Goal: Transaction & Acquisition: Obtain resource

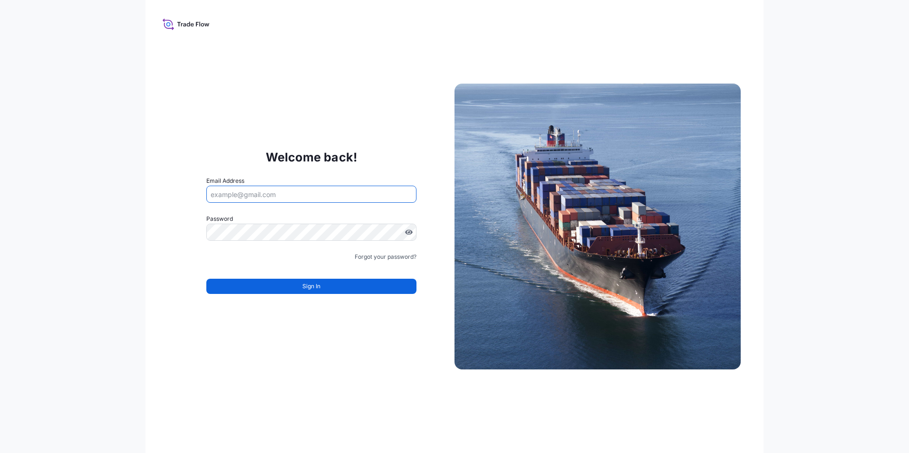
click at [339, 197] on input "Email Address" at bounding box center [311, 194] width 210 height 17
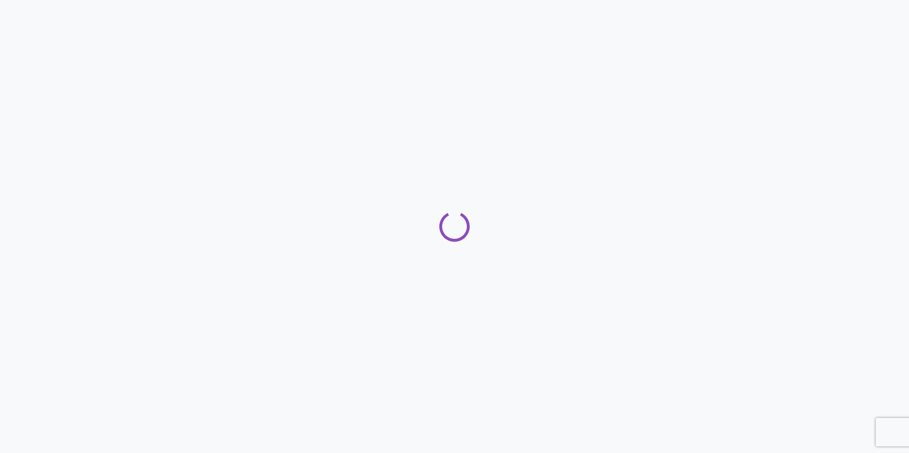
click at [515, 185] on div at bounding box center [454, 226] width 909 height 453
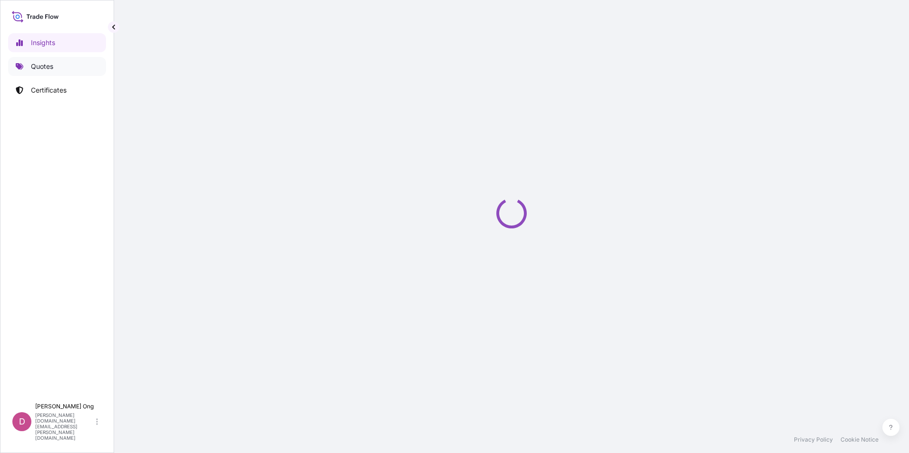
click at [37, 68] on p "Quotes" at bounding box center [42, 67] width 22 height 10
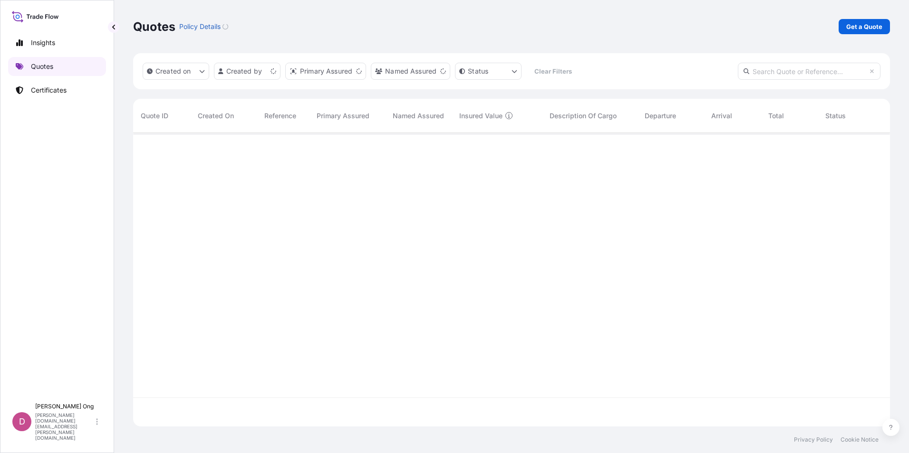
scroll to position [292, 750]
click at [859, 32] on link "Get a Quote" at bounding box center [864, 26] width 51 height 15
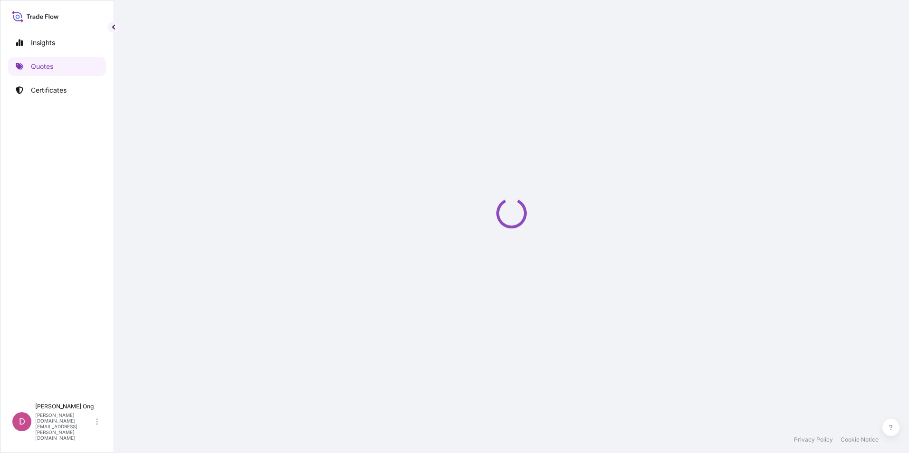
select select "Sea"
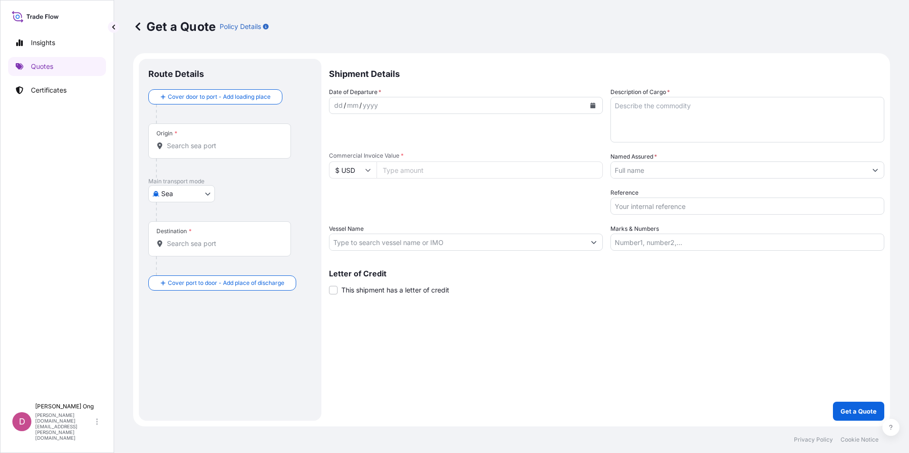
click at [412, 99] on div "dd / mm / yyyy" at bounding box center [457, 105] width 256 height 17
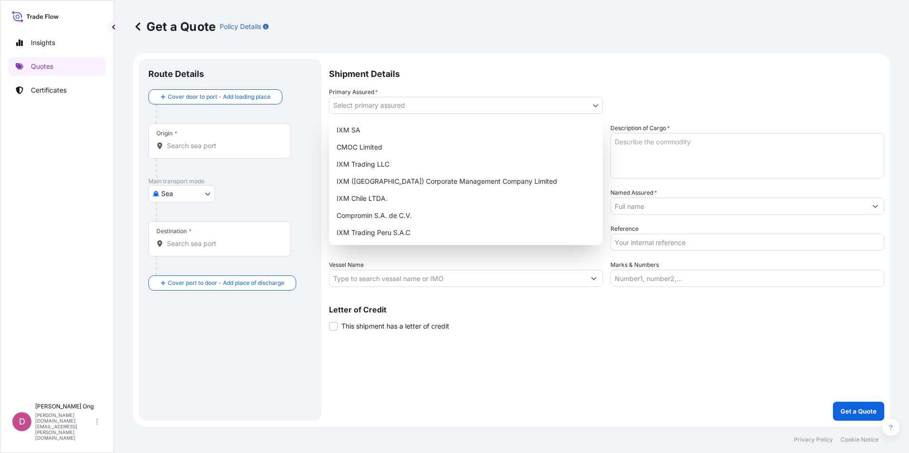
click at [598, 107] on body "Insights Quotes Certificates D [PERSON_NAME] [PERSON_NAME][DOMAIN_NAME][EMAIL_A…" at bounding box center [454, 226] width 909 height 453
click at [547, 135] on div "IXM SA" at bounding box center [466, 130] width 266 height 17
select select "31846"
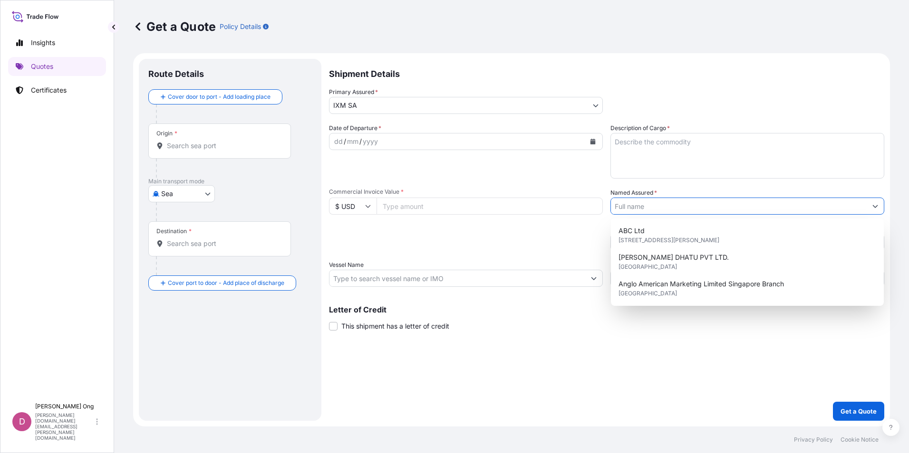
click at [721, 205] on input "Named Assured *" at bounding box center [739, 206] width 256 height 17
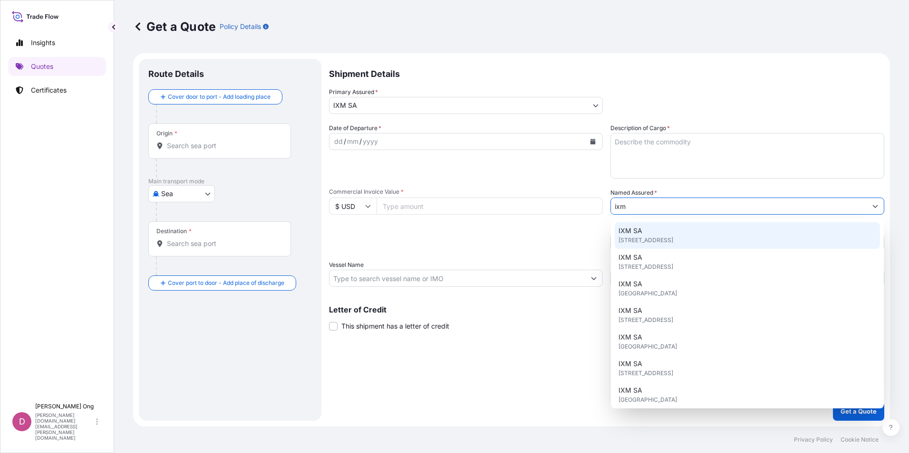
click at [710, 231] on div "IXM SA [STREET_ADDRESS]" at bounding box center [747, 235] width 265 height 27
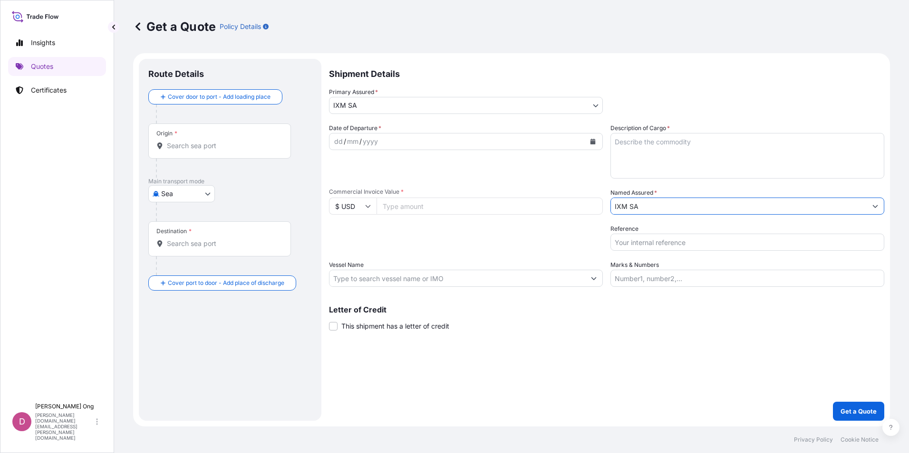
type input "IXM SA"
click at [597, 143] on button "Calendar" at bounding box center [592, 141] width 15 height 15
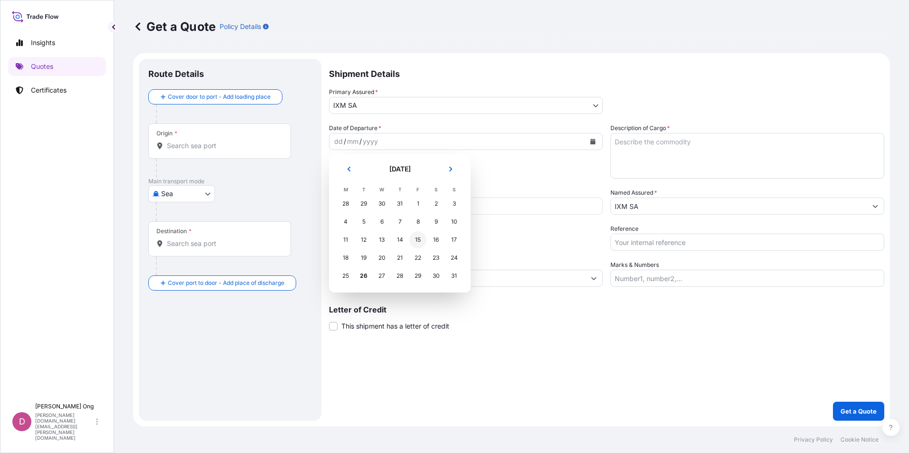
click at [417, 239] on div "15" at bounding box center [417, 239] width 17 height 17
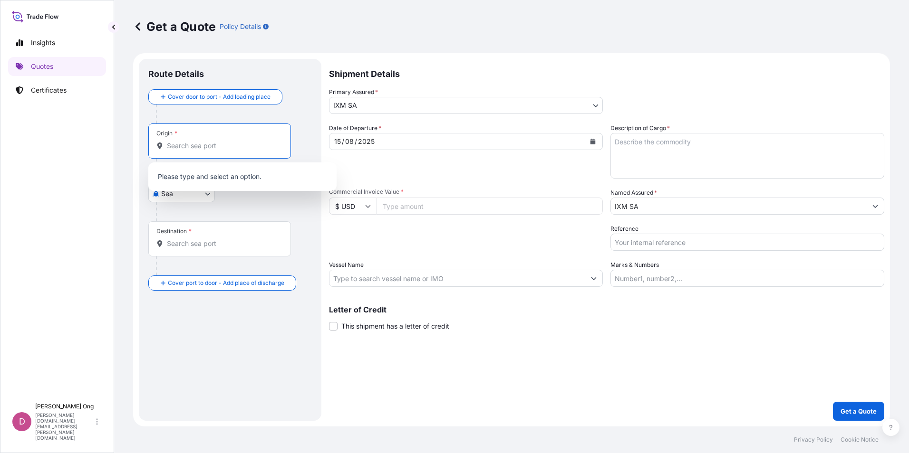
click at [222, 146] on input "Origin *" at bounding box center [223, 146] width 112 height 10
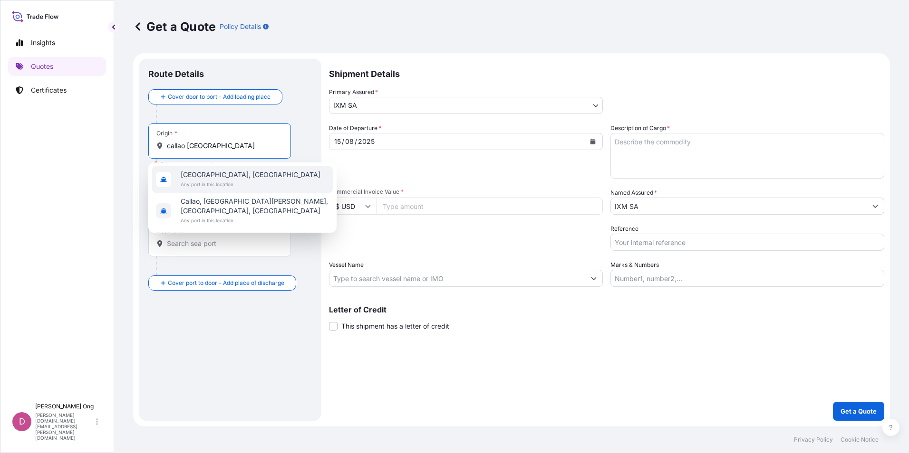
click at [240, 176] on div "[GEOGRAPHIC_DATA], [GEOGRAPHIC_DATA] Any port in this location" at bounding box center [242, 179] width 181 height 27
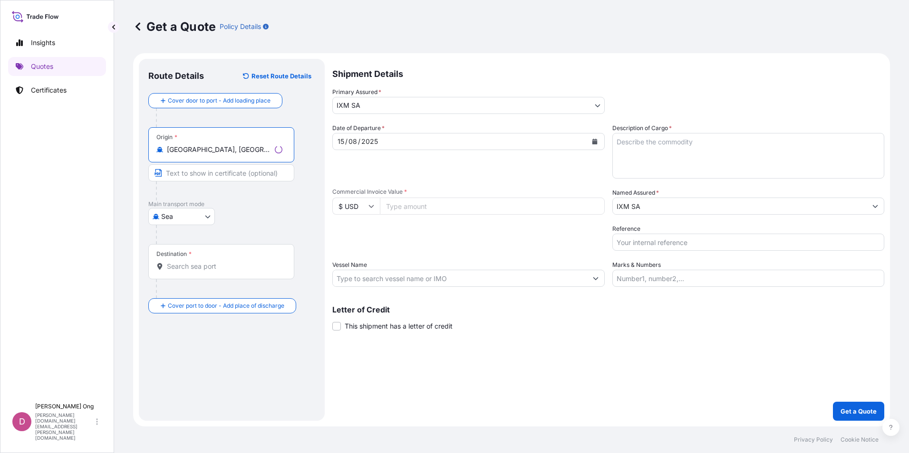
type input "[GEOGRAPHIC_DATA], [GEOGRAPHIC_DATA]"
click at [213, 175] on input "Text to appear on certificate" at bounding box center [221, 172] width 146 height 17
type input "[GEOGRAPHIC_DATA],[GEOGRAPHIC_DATA]"
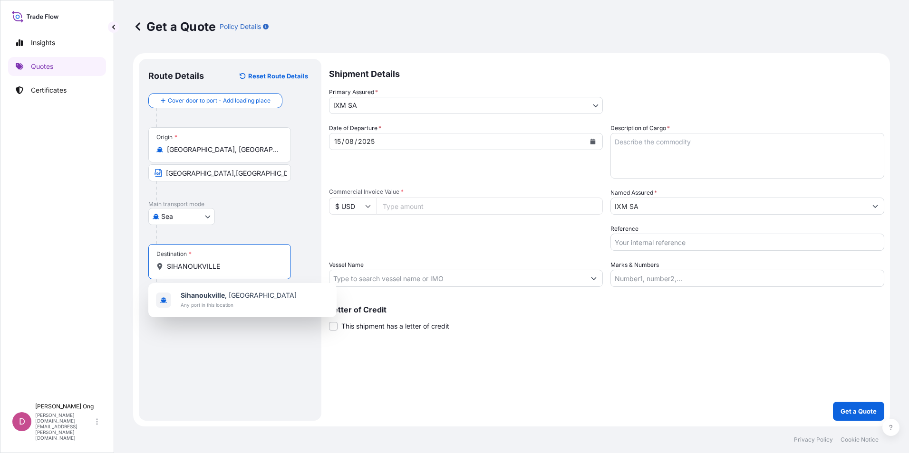
type input "SIHANOUKVILLE"
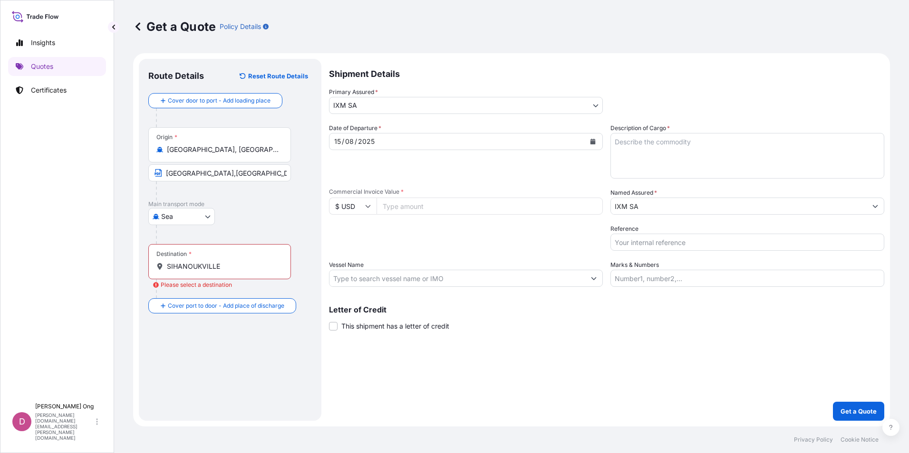
click at [221, 273] on div "Destination * SIHANOUKVILLE" at bounding box center [219, 261] width 143 height 35
click at [221, 271] on input "SIHANOUKVILLE" at bounding box center [223, 267] width 112 height 10
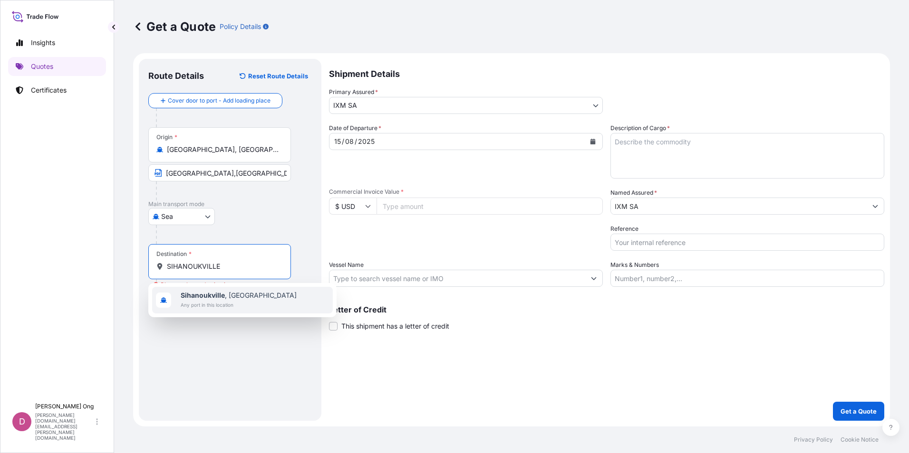
click at [212, 299] on b "Sihanoukville" at bounding box center [203, 295] width 44 height 8
type input "[GEOGRAPHIC_DATA], [GEOGRAPHIC_DATA]"
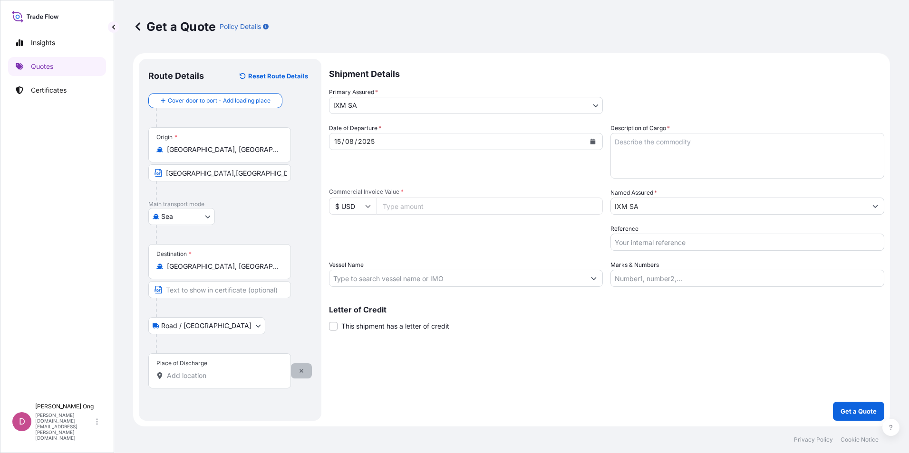
click at [301, 372] on icon "button" at bounding box center [301, 371] width 4 height 4
click at [208, 288] on input "Text to appear on certificate" at bounding box center [219, 289] width 143 height 17
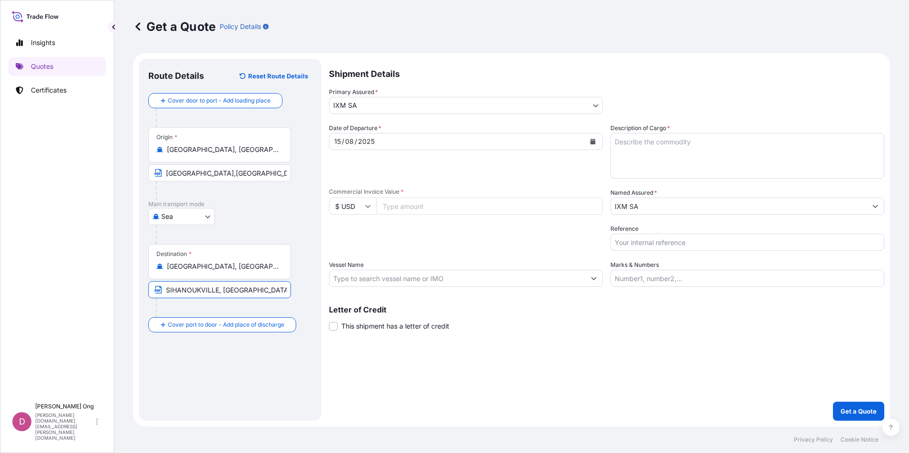
type input "SIHANOUKVILLE, [GEOGRAPHIC_DATA]"
click at [251, 214] on div "Sea Air Road Mail / [GEOGRAPHIC_DATA]" at bounding box center [230, 216] width 164 height 17
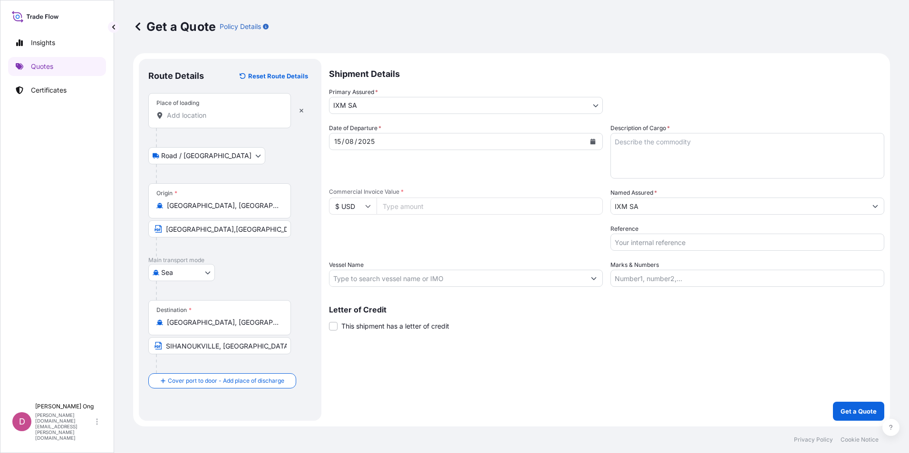
click at [231, 228] on input "[GEOGRAPHIC_DATA],[GEOGRAPHIC_DATA]" at bounding box center [219, 229] width 143 height 17
click at [240, 118] on input "Place of loading" at bounding box center [223, 116] width 112 height 10
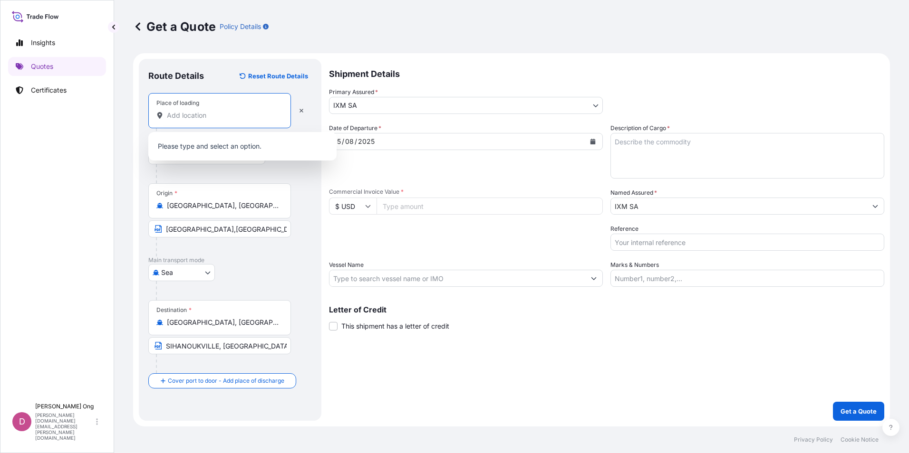
paste input "[GEOGRAPHIC_DATA],[GEOGRAPHIC_DATA]"
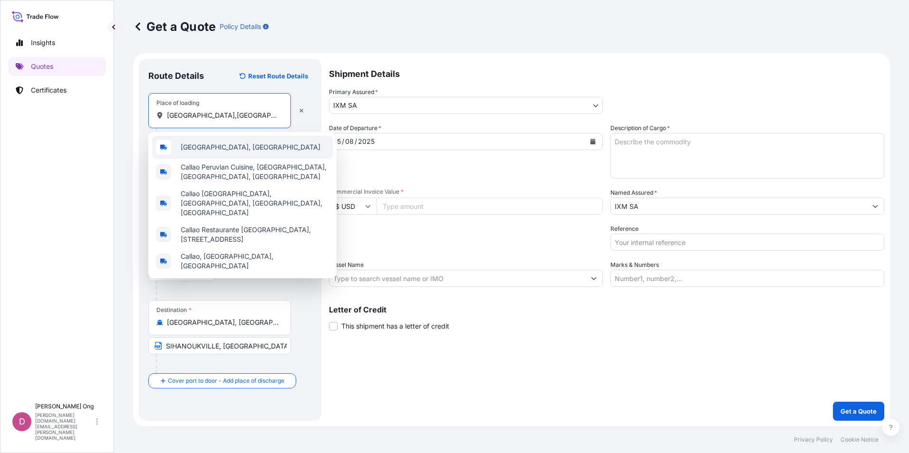
click at [210, 153] on div "[GEOGRAPHIC_DATA], [GEOGRAPHIC_DATA]" at bounding box center [242, 147] width 181 height 23
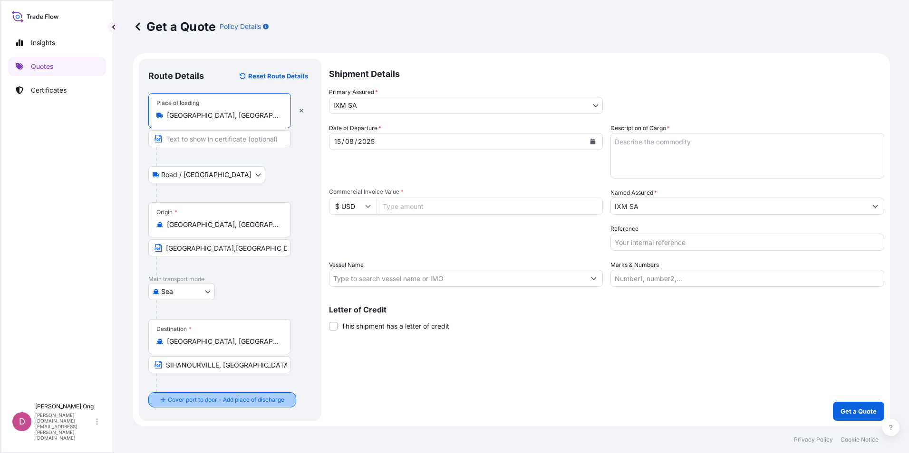
type input "[GEOGRAPHIC_DATA], [GEOGRAPHIC_DATA]"
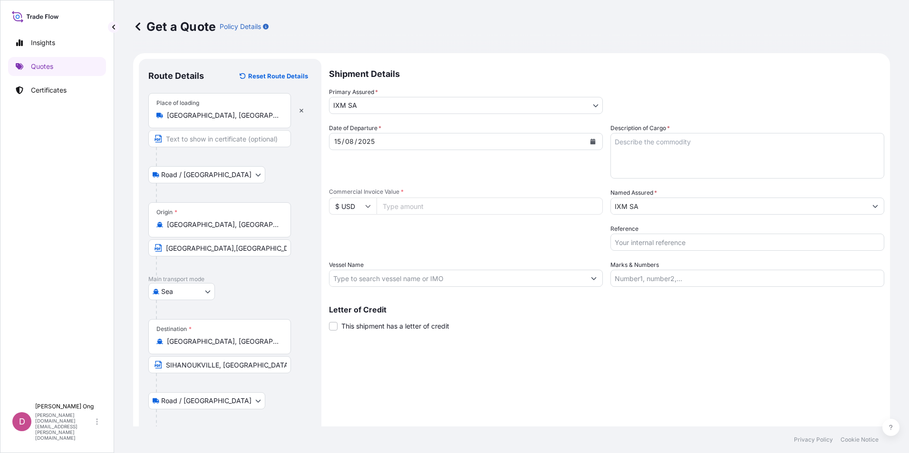
click at [259, 364] on input "SIHANOUKVILLE, [GEOGRAPHIC_DATA]" at bounding box center [219, 365] width 143 height 17
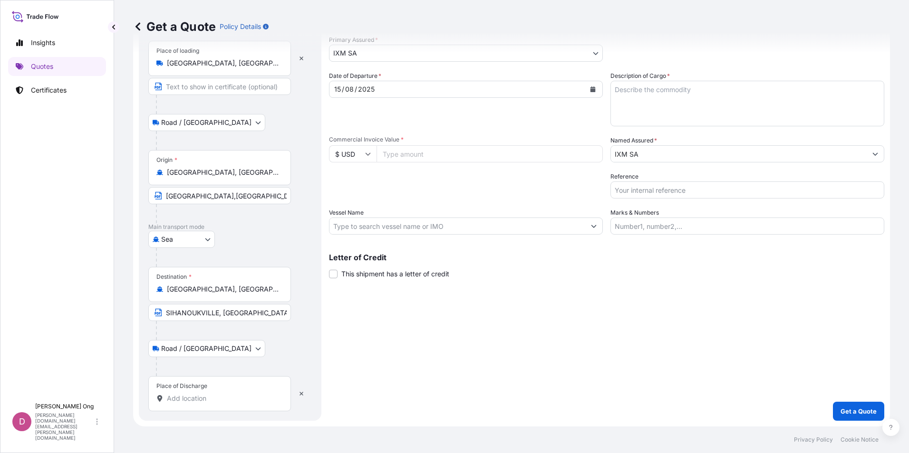
click at [164, 398] on div at bounding box center [219, 399] width 126 height 10
click at [167, 398] on input "Place of Discharge" at bounding box center [223, 399] width 112 height 10
paste input "SIHANOUKVILLE, [GEOGRAPHIC_DATA]"
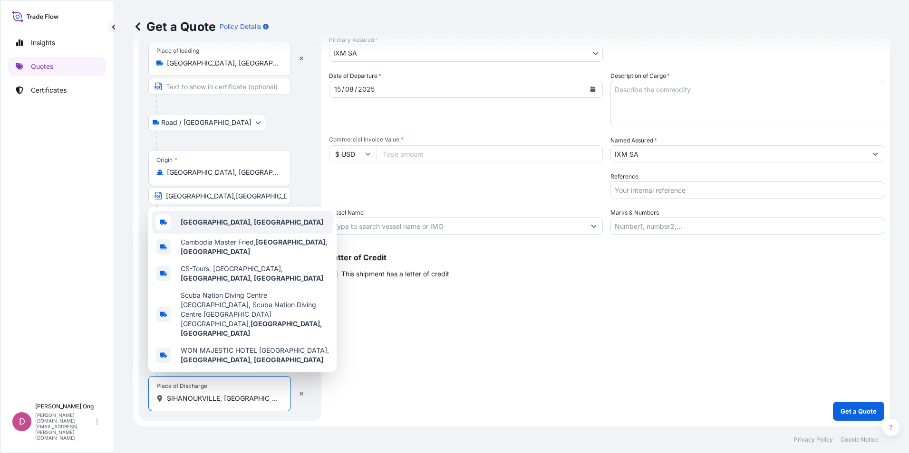
click at [234, 227] on span "[GEOGRAPHIC_DATA], [GEOGRAPHIC_DATA]" at bounding box center [252, 223] width 143 height 10
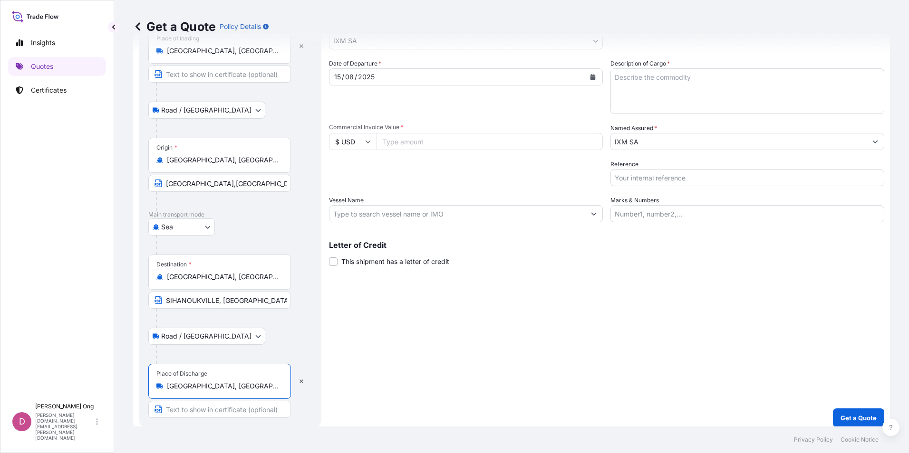
scroll to position [71, 0]
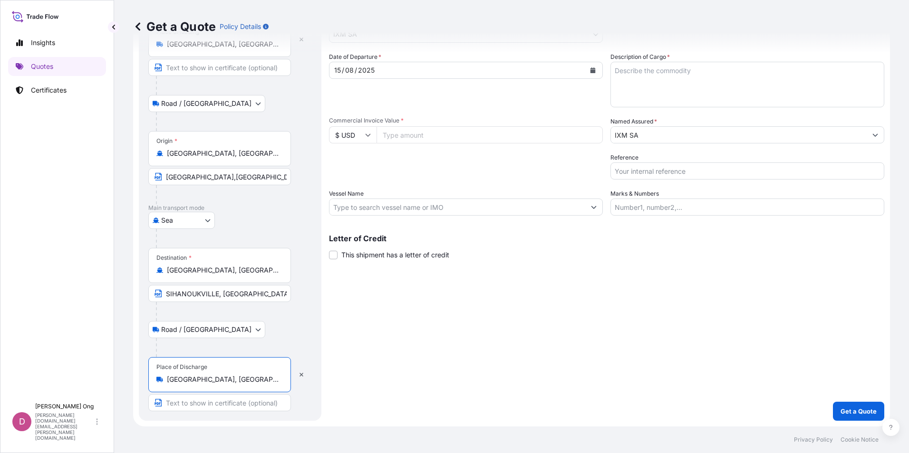
type input "[GEOGRAPHIC_DATA], [GEOGRAPHIC_DATA]"
click at [229, 402] on input "Text to appear on certificate" at bounding box center [219, 403] width 143 height 17
paste input "SIHANOUKVILLE, [GEOGRAPHIC_DATA]"
type input "SIHANOUKVILLE, [GEOGRAPHIC_DATA]"
click at [440, 332] on div "Shipment Details Primary Assured * IXM SA IXM SA CMOC Limited IXM Trading LLC I…" at bounding box center [606, 205] width 555 height 434
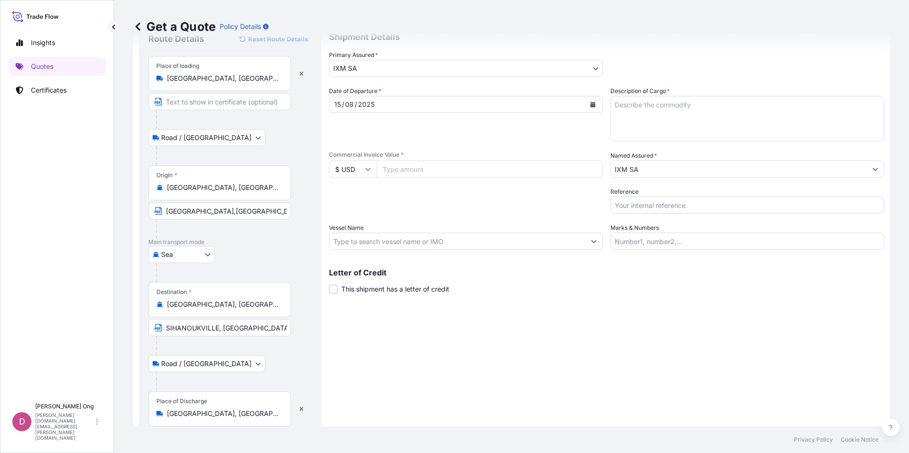
scroll to position [0, 0]
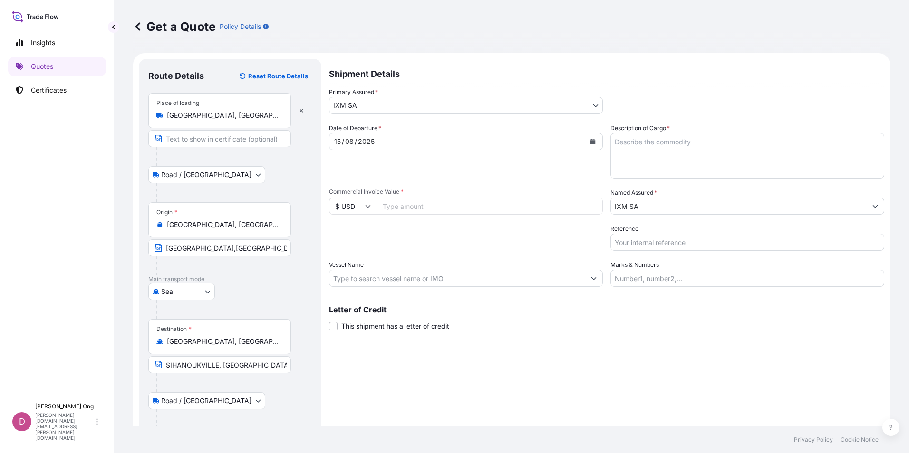
click at [227, 116] on input "[GEOGRAPHIC_DATA], [GEOGRAPHIC_DATA]" at bounding box center [223, 116] width 112 height 10
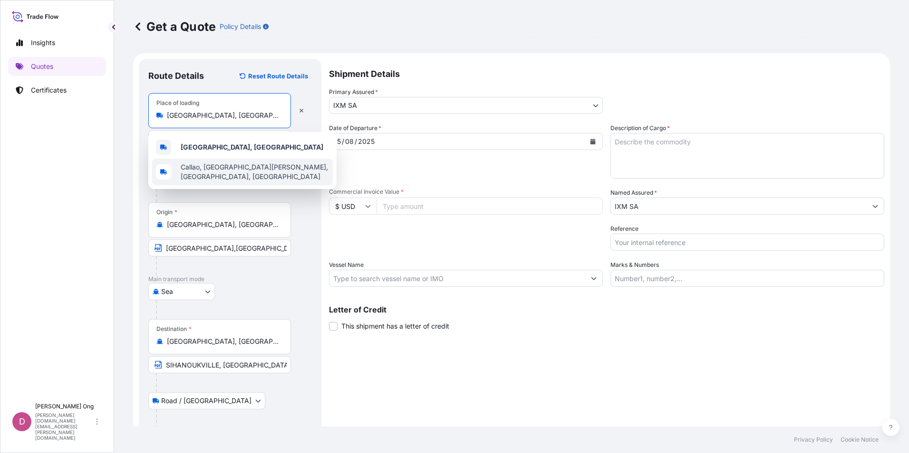
click at [236, 248] on input "[GEOGRAPHIC_DATA],[GEOGRAPHIC_DATA]" at bounding box center [219, 248] width 143 height 17
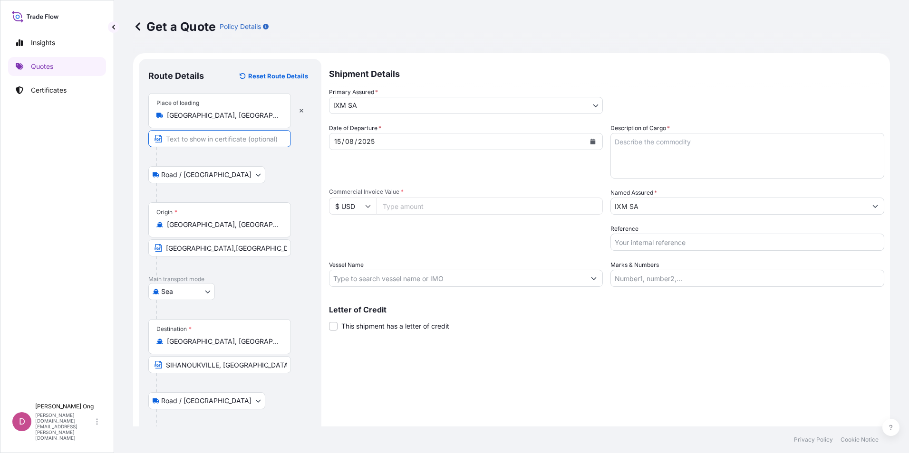
click at [245, 140] on input "Text to appear on certificate" at bounding box center [219, 138] width 143 height 17
paste input "[GEOGRAPHIC_DATA],[GEOGRAPHIC_DATA]"
type input "[GEOGRAPHIC_DATA],[GEOGRAPHIC_DATA]"
click at [458, 208] on input "Commercial Invoice Value *" at bounding box center [489, 206] width 226 height 17
click at [460, 351] on div "Shipment Details Primary Assured * IXM SA IXM SA CMOC Limited IXM Trading LLC I…" at bounding box center [606, 276] width 555 height 434
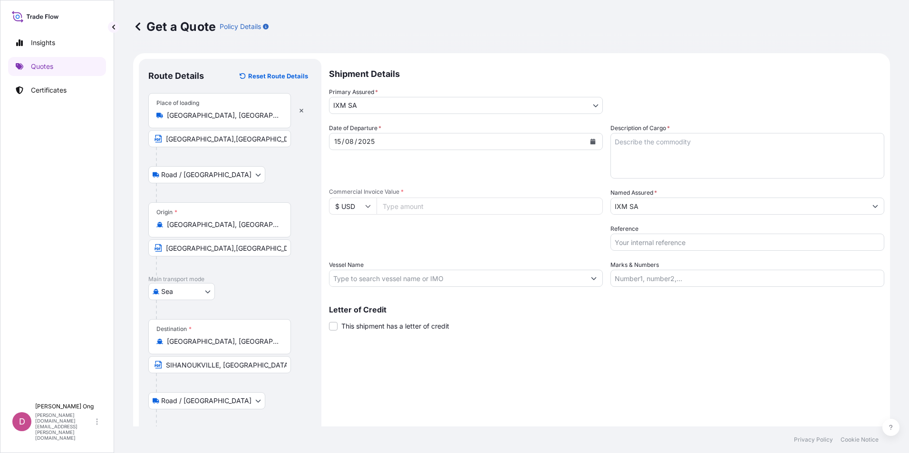
drag, startPoint x: 460, startPoint y: 351, endPoint x: 427, endPoint y: 367, distance: 36.4
click at [427, 367] on div "Shipment Details Primary Assured * IXM SA IXM SA CMOC Limited IXM Trading LLC I…" at bounding box center [606, 276] width 555 height 434
click at [393, 279] on input "Vessel Name" at bounding box center [457, 278] width 256 height 17
paste input "USD 2,694,597.20"
type input "USD 2,694,597.20"
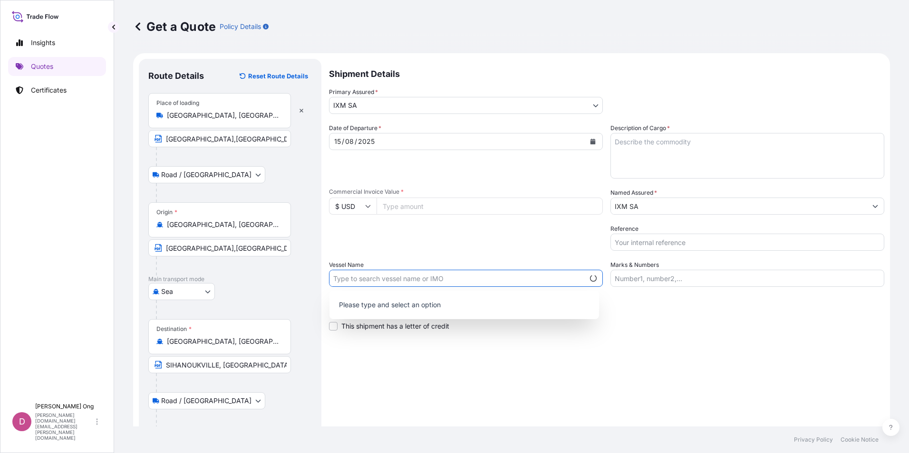
click at [433, 206] on input "Commercial Invoice Value *" at bounding box center [489, 206] width 226 height 17
paste input "2694597.20"
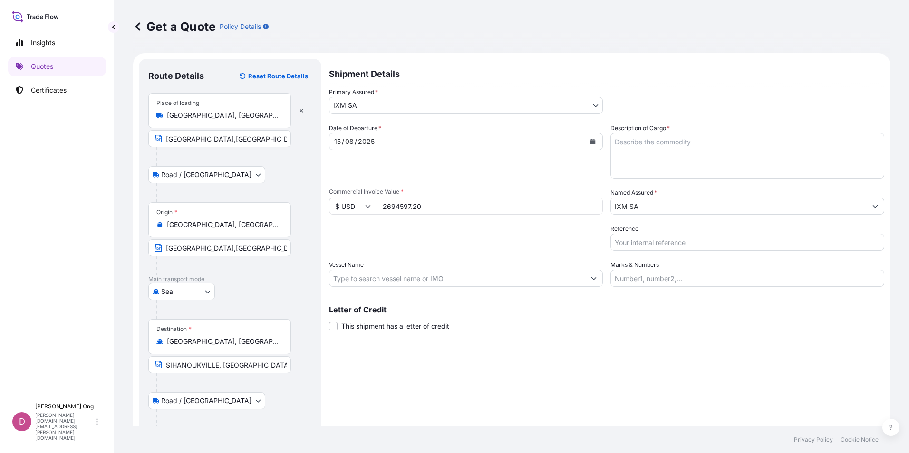
type input "2694597.20"
click at [459, 274] on input "Vessel Name" at bounding box center [457, 278] width 256 height 17
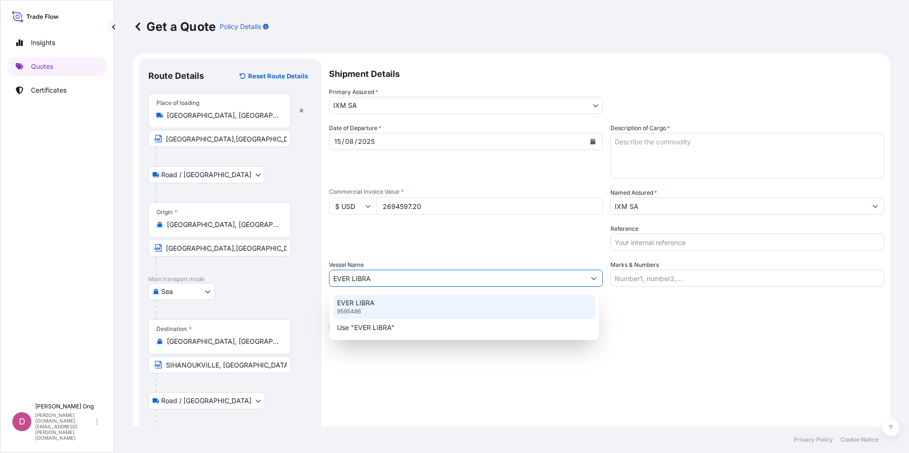
click at [449, 305] on div "EVER LIBRA 9595486" at bounding box center [464, 307] width 262 height 25
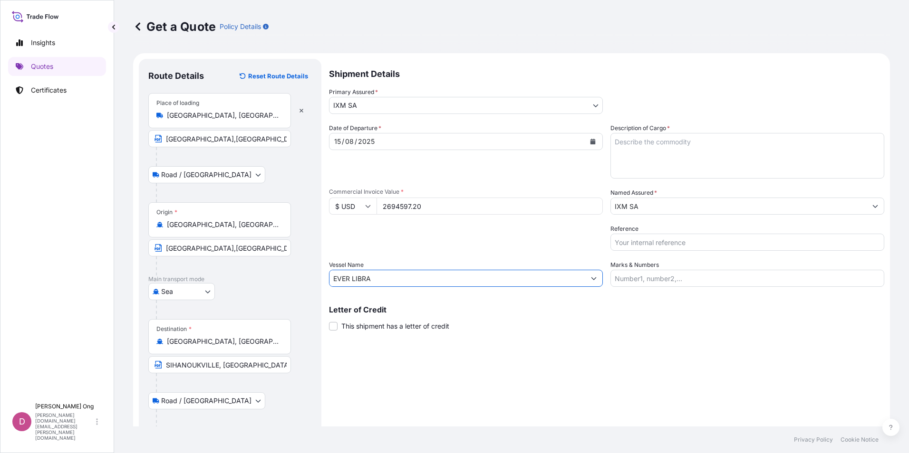
type input "EVER LIBRA"
click at [673, 169] on textarea "Description of Cargo *" at bounding box center [747, 156] width 274 height 46
click at [665, 151] on textarea "Description of Cargo *" at bounding box center [747, 156] width 274 height 46
paste textarea "COPPER CONCENTRATES"
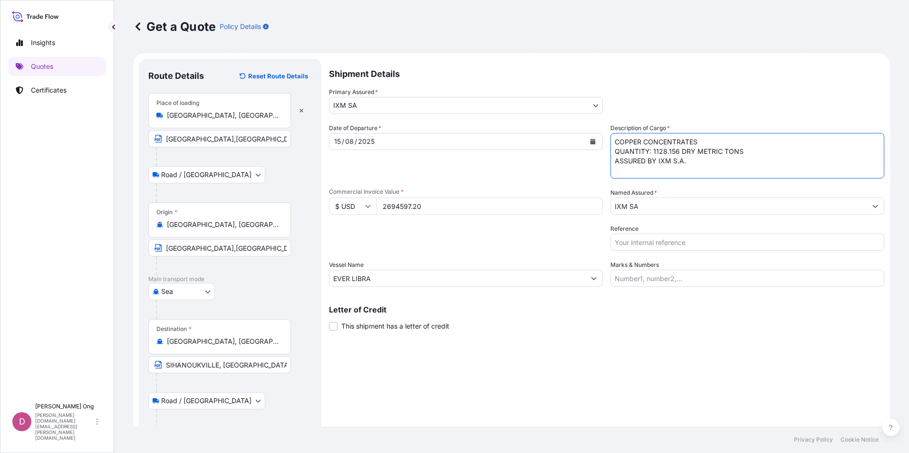
type textarea "COPPER CONCENTRATES QUANTITY: 1128.156 DRY METRIC TONS ASSURED BY IXM S.A."
click at [820, 243] on input "Reference" at bounding box center [747, 242] width 274 height 17
click at [643, 237] on input "Reference" at bounding box center [747, 242] width 274 height 17
paste input "CC15051FS"
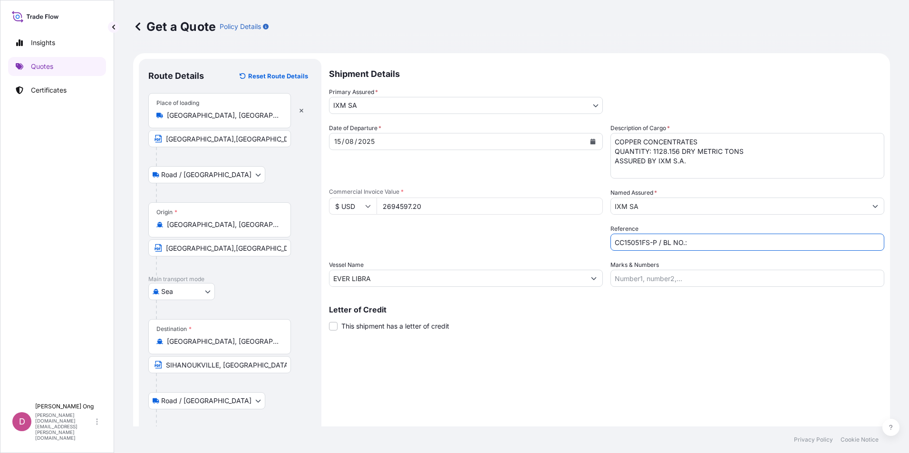
click at [704, 245] on input "CC15051FS-P / BL NO.:" at bounding box center [747, 242] width 274 height 17
type input "CC15051FS-P / BL NO.: EGLV751500055882"
click at [435, 327] on span "This shipment has a letter of credit" at bounding box center [395, 327] width 108 height 10
click at [329, 321] on input "This shipment has a letter of credit" at bounding box center [329, 321] width 0 height 0
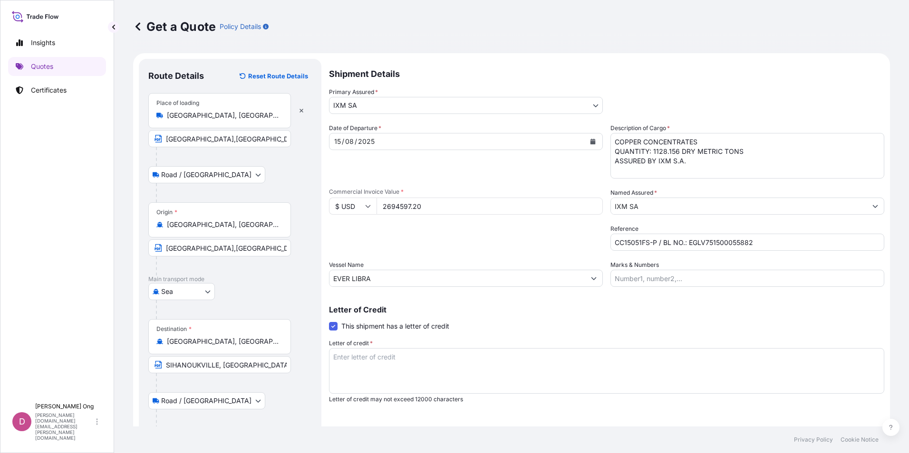
scroll to position [71, 0]
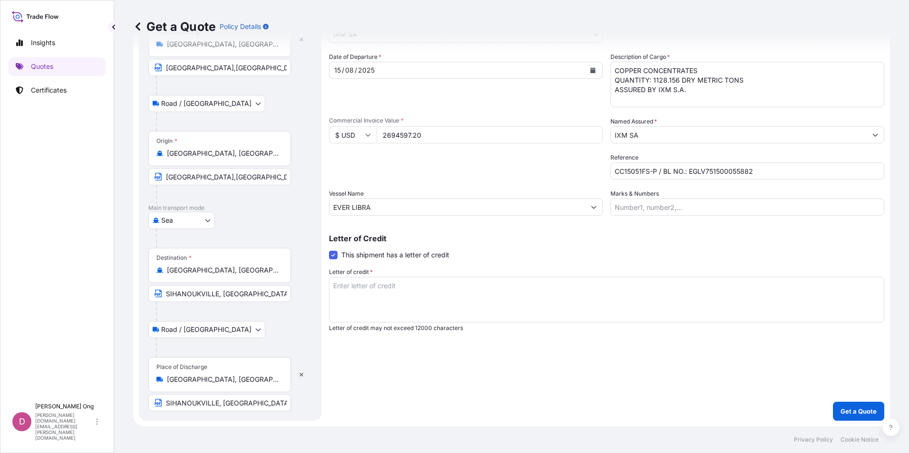
click at [453, 304] on textarea "Letter of credit *" at bounding box center [606, 300] width 555 height 46
paste textarea "FOR 110% OF GOODS VALUE WITH CLAIMS PAYABLE IN THE PEOPLE'S REPUBLIC OF CHINA I…"
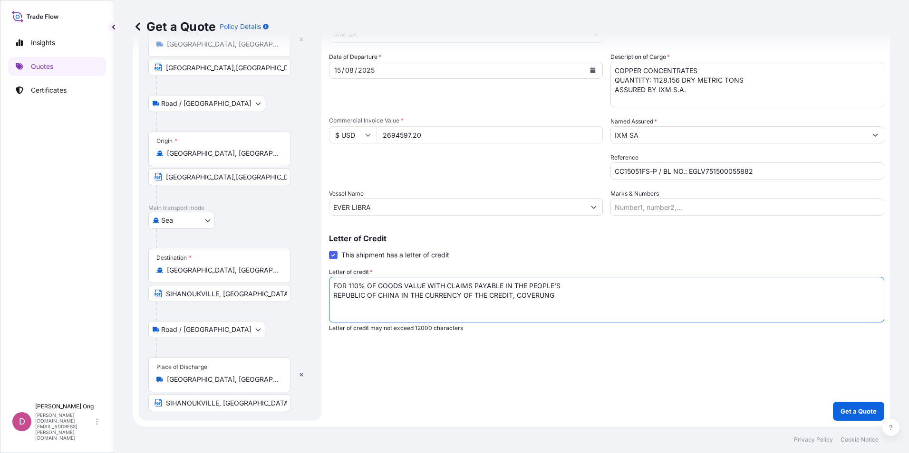
click at [560, 300] on textarea "FOR 110% OF GOODS VALUE WITH CLAIMS PAYABLE IN THE PEOPLE'S REPUBLIC OF CHINA I…" at bounding box center [606, 300] width 555 height 46
paste textarea "INSTITUTE CARGO CLAUSE(A), INSTITUTE WAR CLAUSES, AND INSTITUTE STRIKES CLAUSES…"
click at [608, 279] on textarea "FOR 110% OF GOODS VALUE WITH CLAIMS PAYABLE IN THE PEOPLE'S REPUBLIC OF CHINA I…" at bounding box center [606, 300] width 555 height 46
type textarea "FOR 110% OF GOODS VALUE WITH CLAIMS PAYABLE IN THE PEOPLE'S REPUBLIC OF CHINA I…"
click at [725, 309] on textarea "FOR 110% OF GOODS VALUE WITH CLAIMS PAYABLE IN THE PEOPLE'S REPUBLIC OF CHINA I…" at bounding box center [606, 300] width 555 height 46
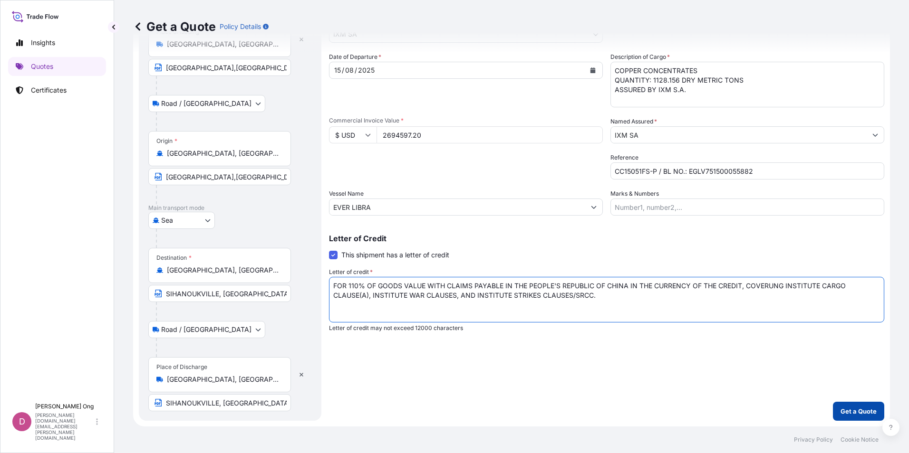
click at [845, 415] on p "Get a Quote" at bounding box center [858, 412] width 36 height 10
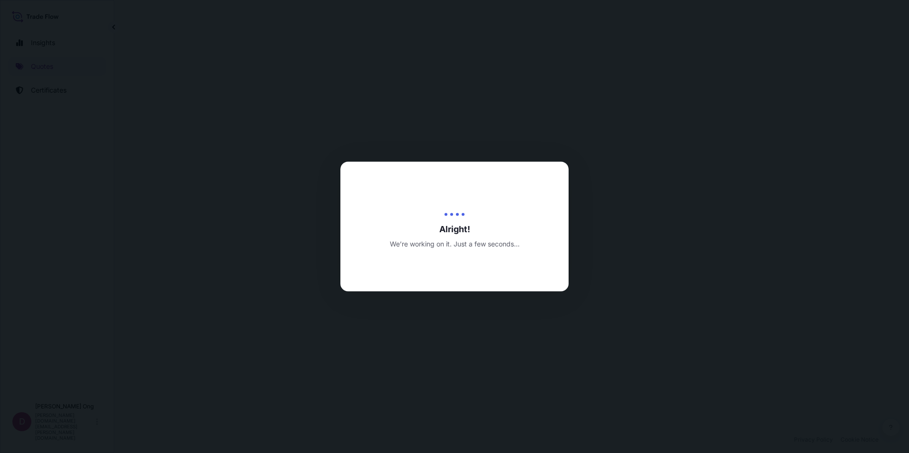
select select "Road / [GEOGRAPHIC_DATA]"
select select "Sea"
select select "Road / [GEOGRAPHIC_DATA]"
select select "31846"
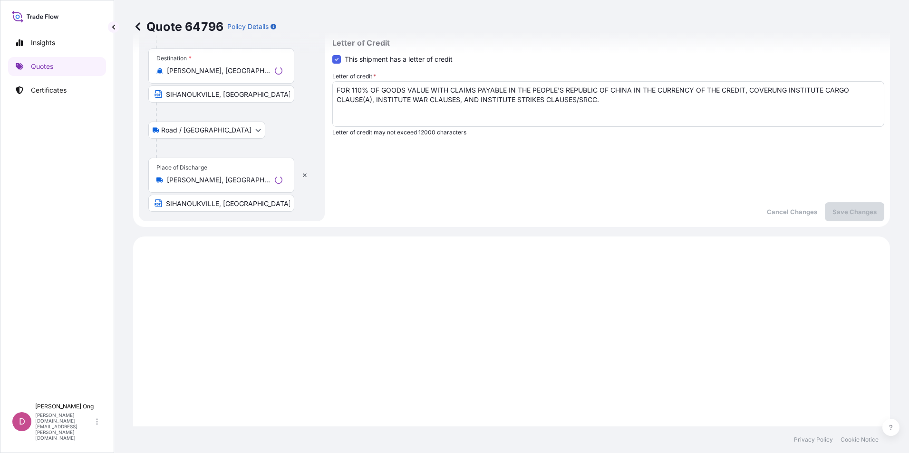
scroll to position [456, 0]
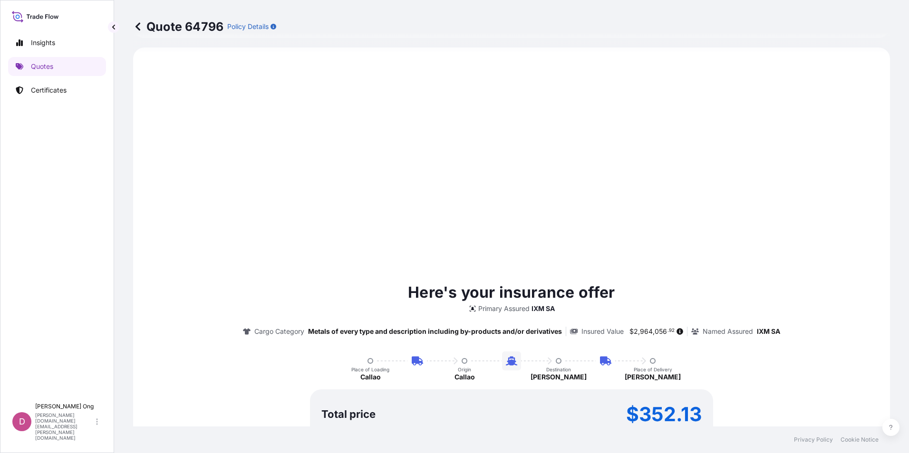
click at [568, 254] on div "Here's your insurance offer Primary Assured IXM SA Cargo Category Metals of eve…" at bounding box center [511, 379] width 730 height 637
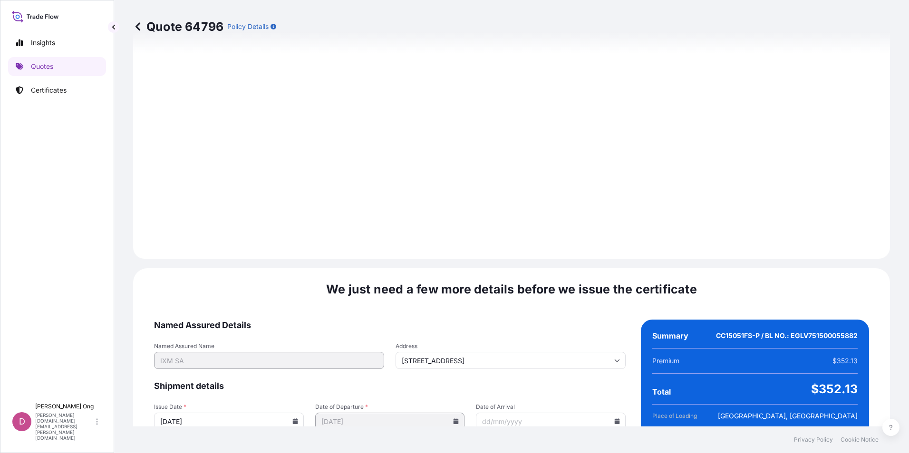
scroll to position [1285, 0]
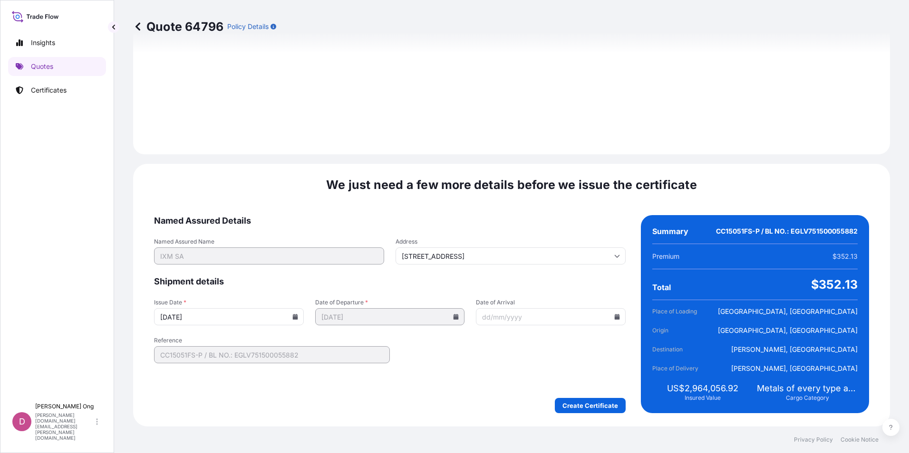
click at [295, 318] on icon at bounding box center [294, 317] width 5 height 6
click at [245, 229] on button "15" at bounding box center [237, 229] width 15 height 15
type input "[DATE]"
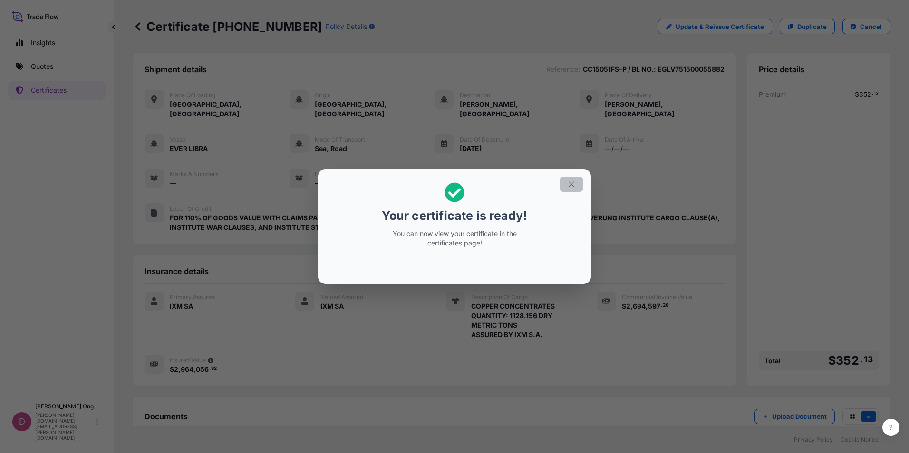
click at [576, 180] on button "button" at bounding box center [571, 184] width 24 height 15
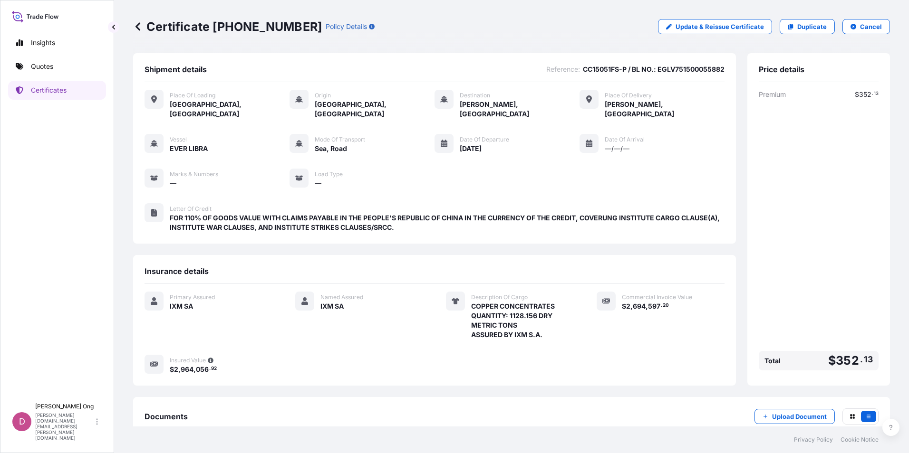
scroll to position [50, 0]
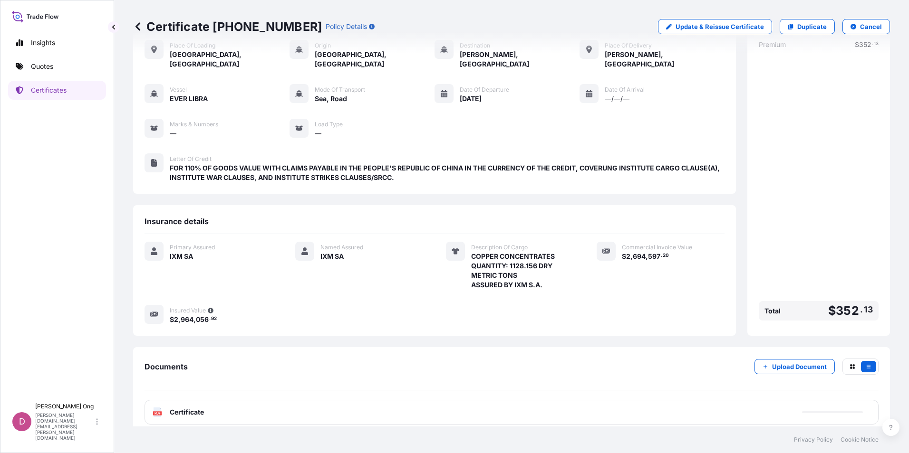
click at [348, 408] on div "PDF Certificate" at bounding box center [512, 412] width 734 height 25
click at [272, 400] on div "PDF Certificate" at bounding box center [512, 412] width 734 height 25
click at [282, 400] on div "PDF Certificate" at bounding box center [512, 412] width 734 height 25
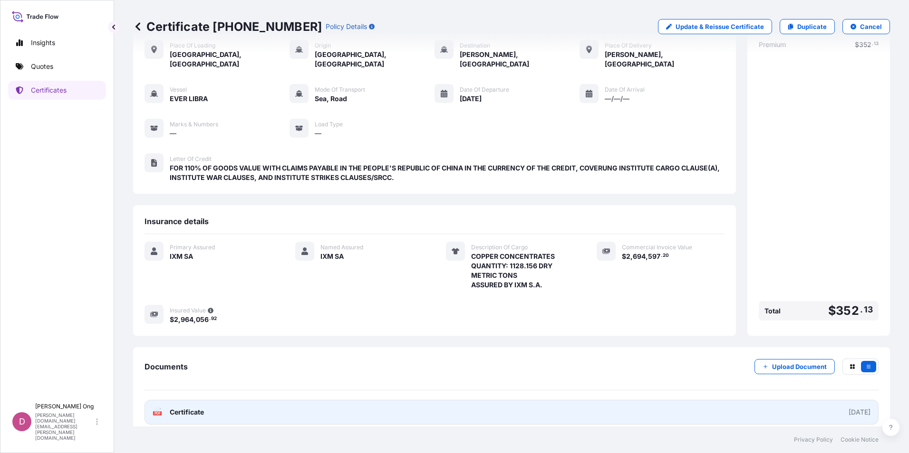
click at [274, 404] on link "PDF Certificate [DATE]" at bounding box center [512, 412] width 734 height 25
